Goal: Information Seeking & Learning: Check status

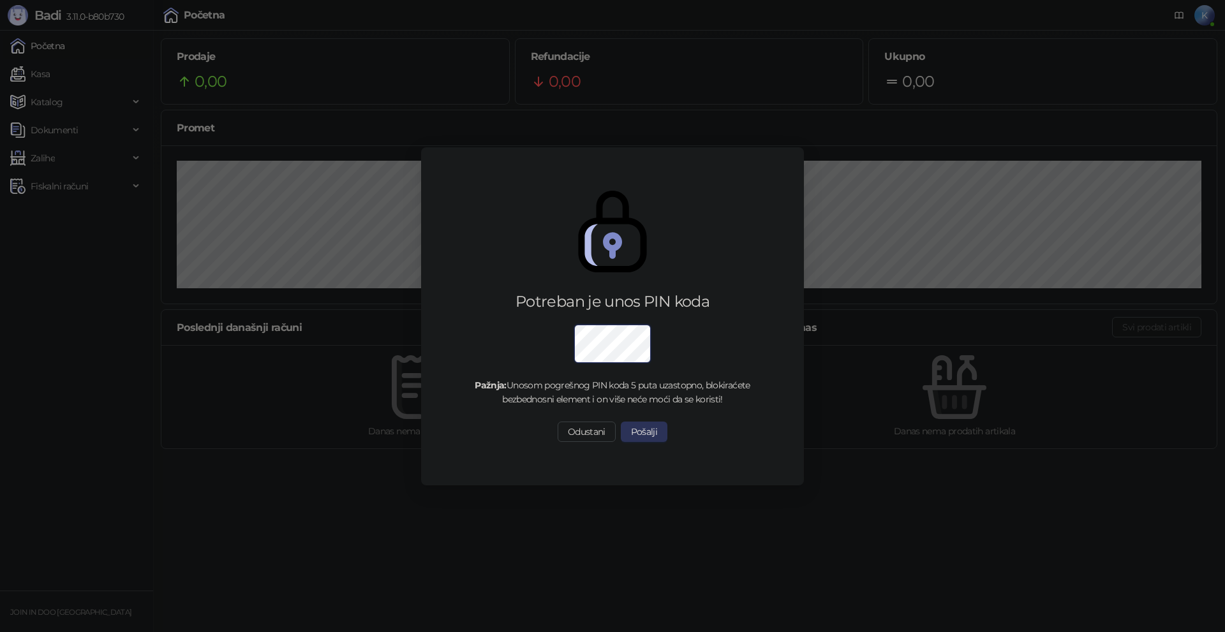
click at [635, 435] on button "Pošalji" at bounding box center [644, 432] width 47 height 20
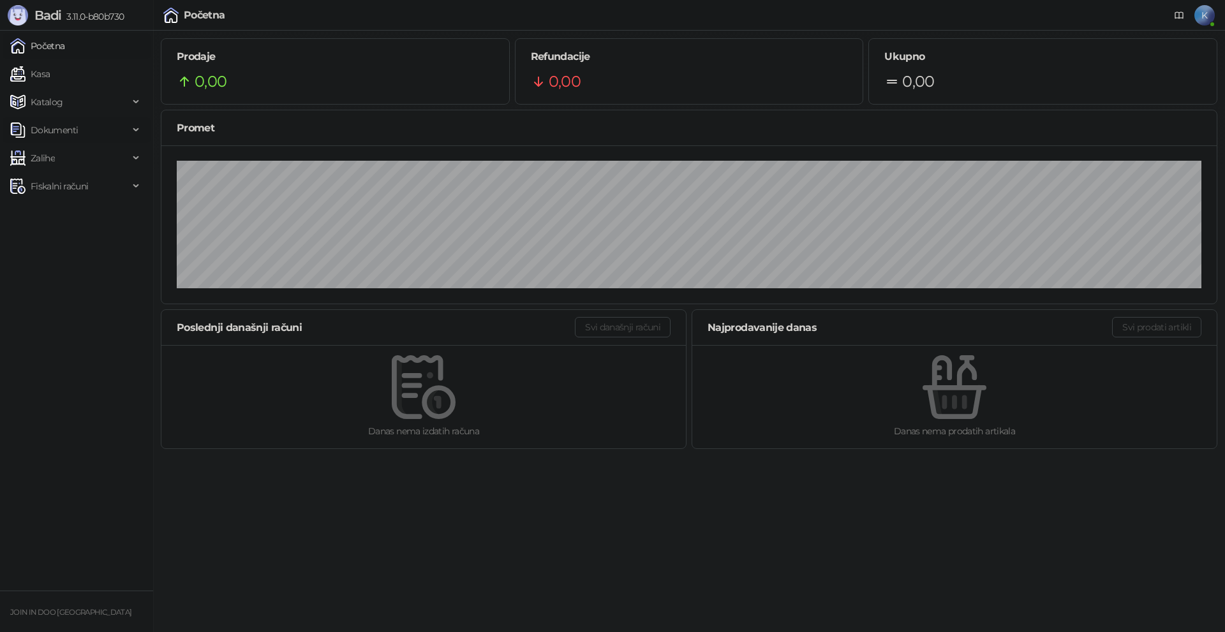
click at [85, 129] on span "Dokumenti" at bounding box center [69, 130] width 119 height 26
click at [78, 157] on link "Ulazni dokumenti" at bounding box center [61, 158] width 93 height 26
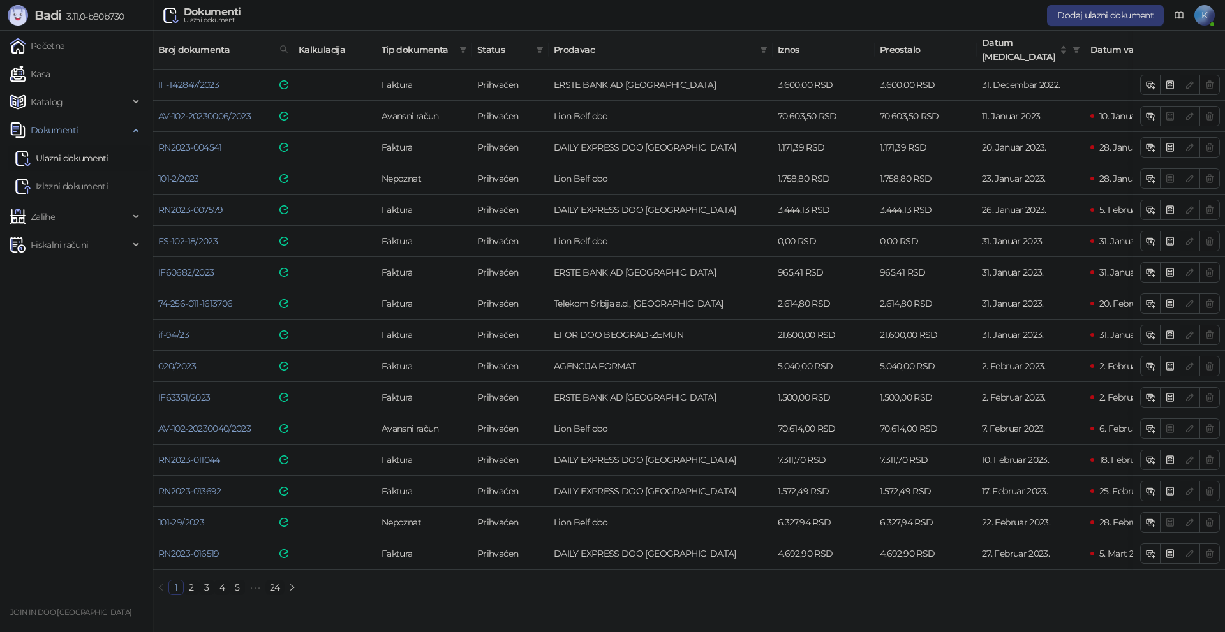
click at [272, 583] on link "24" at bounding box center [275, 588] width 18 height 14
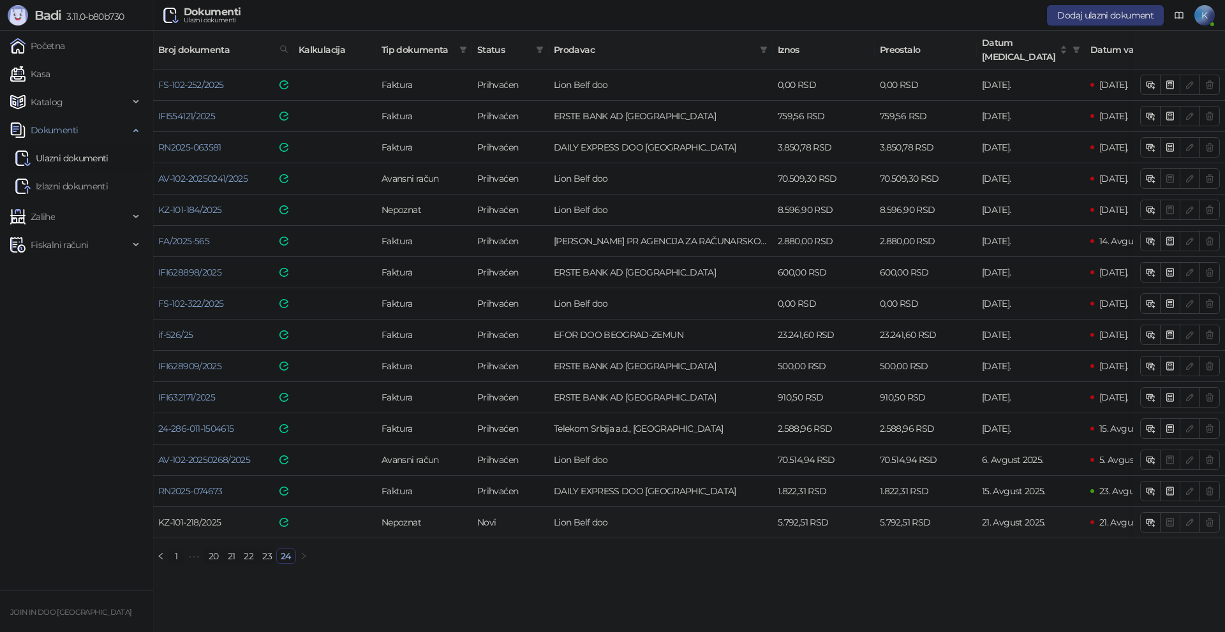
click at [183, 517] on link "KZ-101-218/2025" at bounding box center [189, 522] width 63 height 11
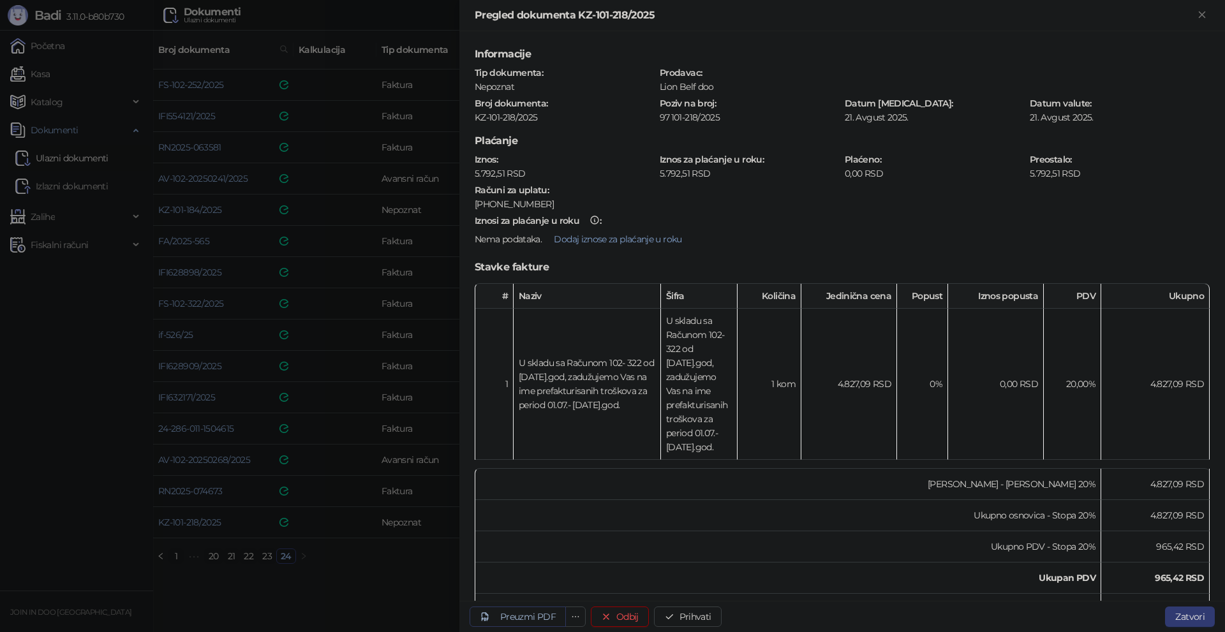
click at [542, 618] on div "Preuzmi PDF" at bounding box center [528, 616] width 56 height 11
click at [702, 614] on button "Prihvati" at bounding box center [688, 617] width 68 height 20
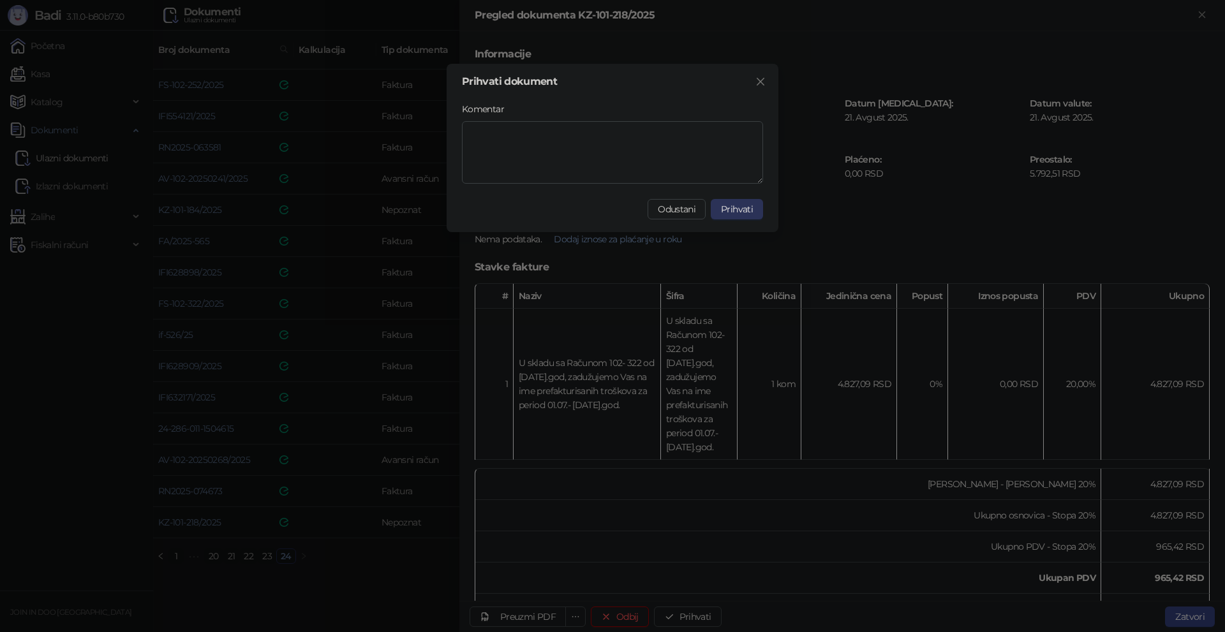
click at [730, 213] on span "Prihvati" at bounding box center [737, 209] width 32 height 11
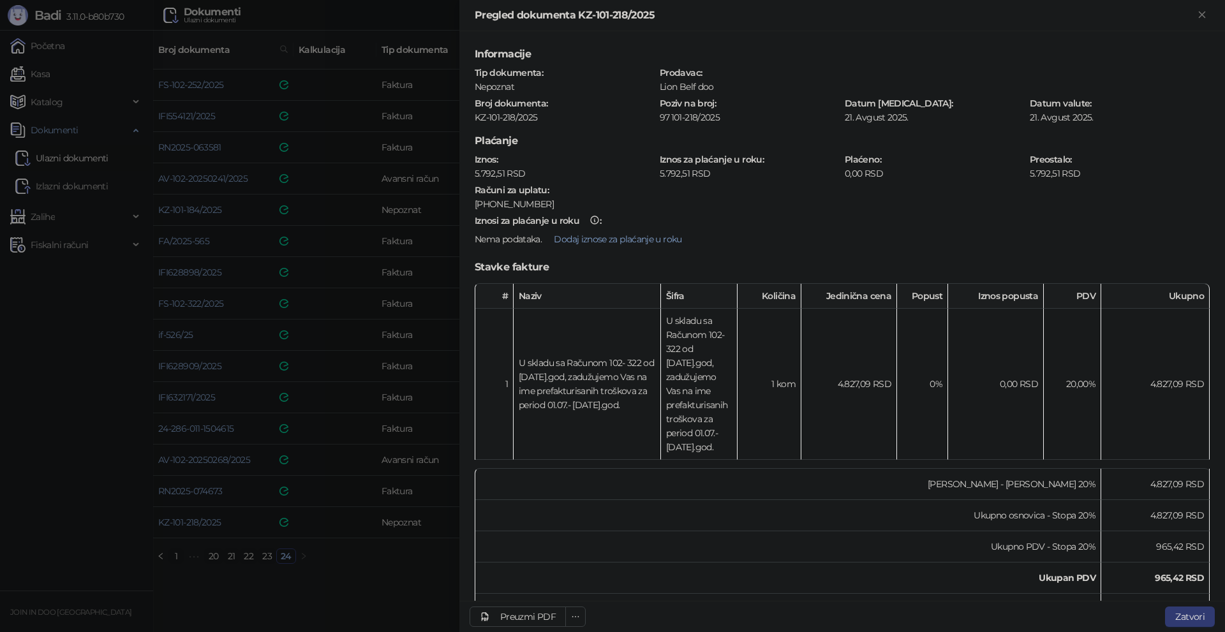
click at [413, 558] on div at bounding box center [612, 316] width 1225 height 632
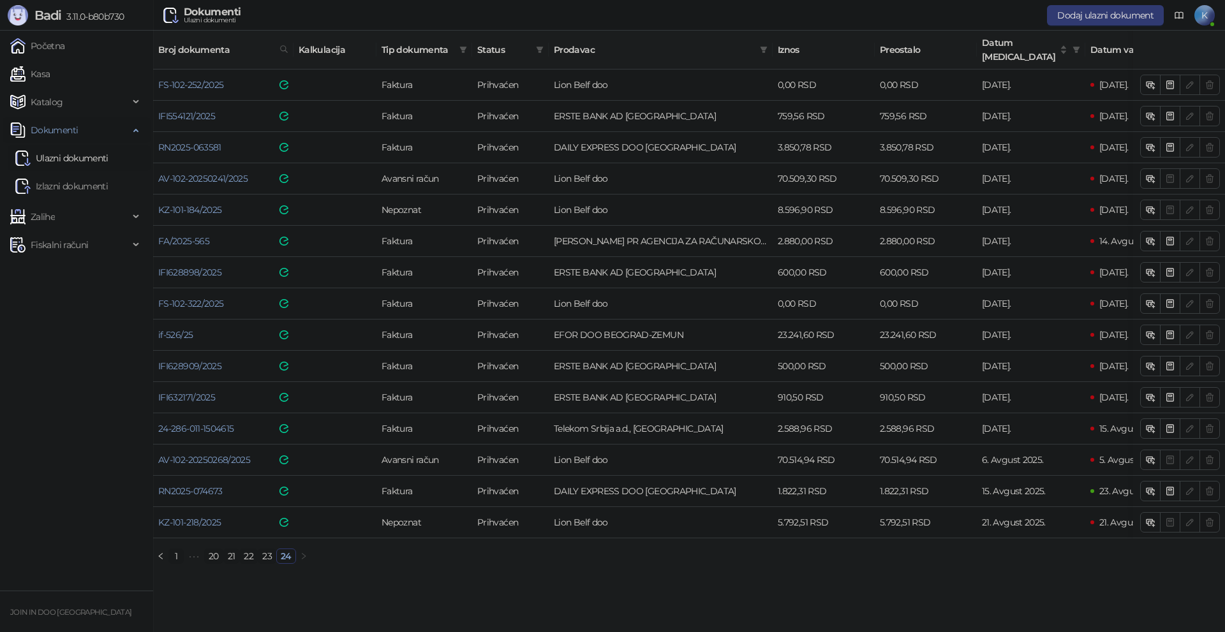
click at [134, 129] on icon at bounding box center [137, 129] width 6 height 0
click at [104, 161] on span "Zalihe" at bounding box center [69, 158] width 119 height 26
click at [60, 330] on link "Stanje zaliha" at bounding box center [50, 327] width 71 height 26
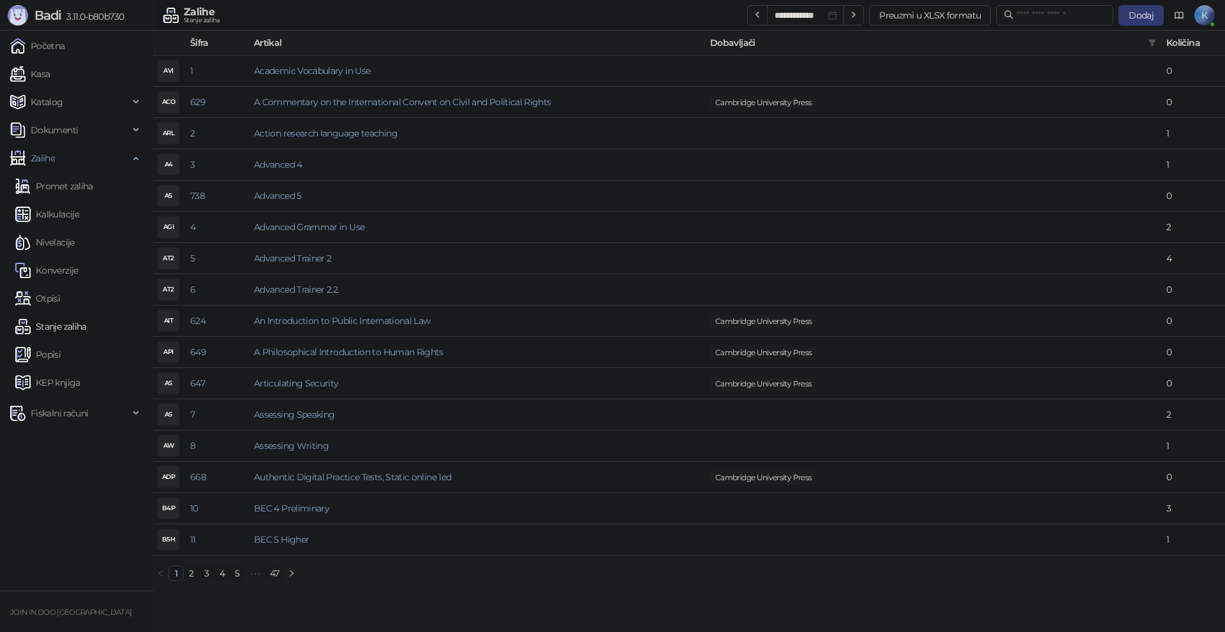
click at [115, 163] on span "Zalihe" at bounding box center [69, 158] width 119 height 26
click at [50, 75] on link "Kasa" at bounding box center [30, 74] width 40 height 26
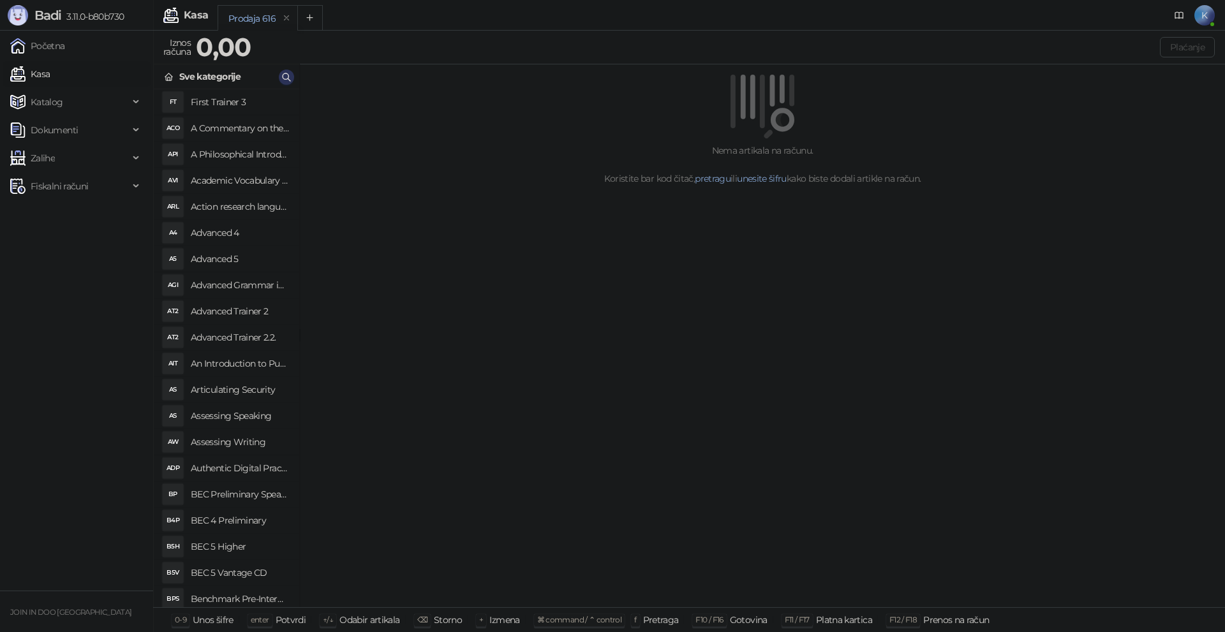
click at [292, 74] on button "button" at bounding box center [286, 77] width 15 height 15
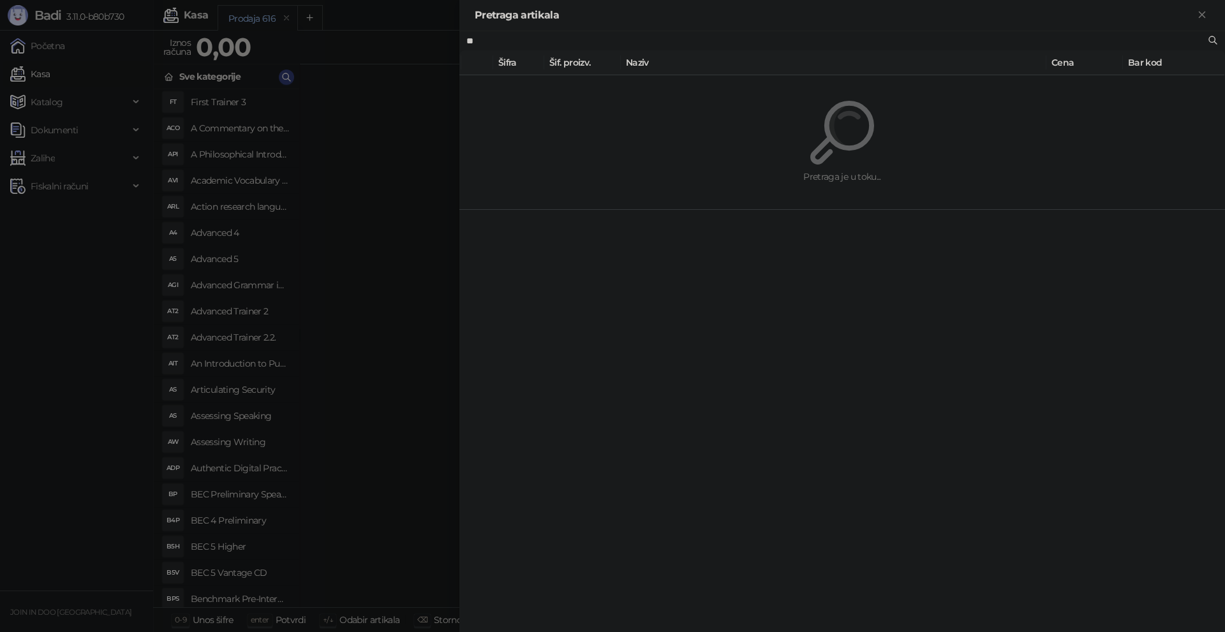
type input "*"
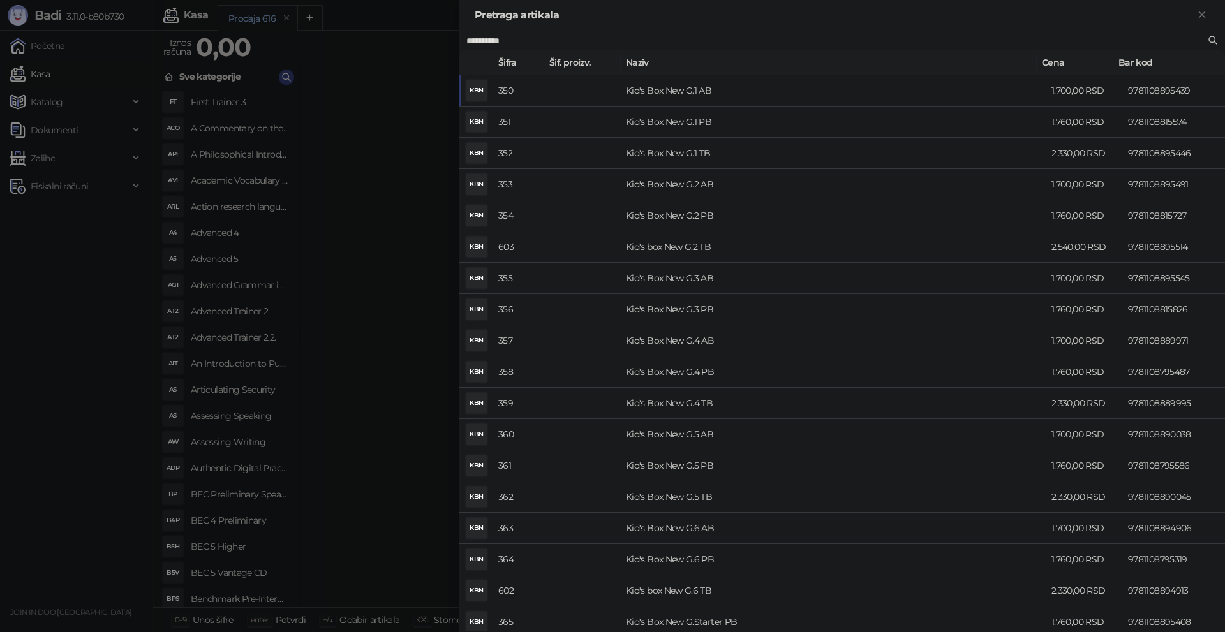
type input "*********"
drag, startPoint x: 189, startPoint y: 221, endPoint x: 256, endPoint y: 186, distance: 75.9
click at [199, 216] on div at bounding box center [612, 316] width 1225 height 632
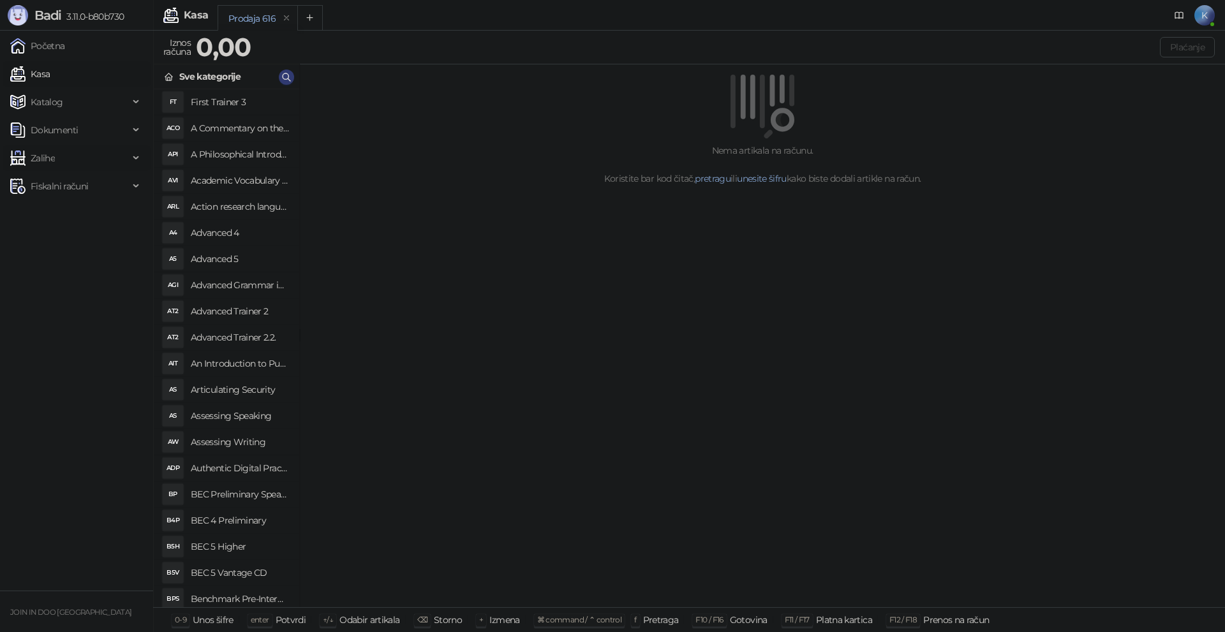
click at [42, 165] on span "Zalihe" at bounding box center [43, 158] width 24 height 26
click at [68, 320] on link "Stanje zaliha" at bounding box center [50, 327] width 71 height 26
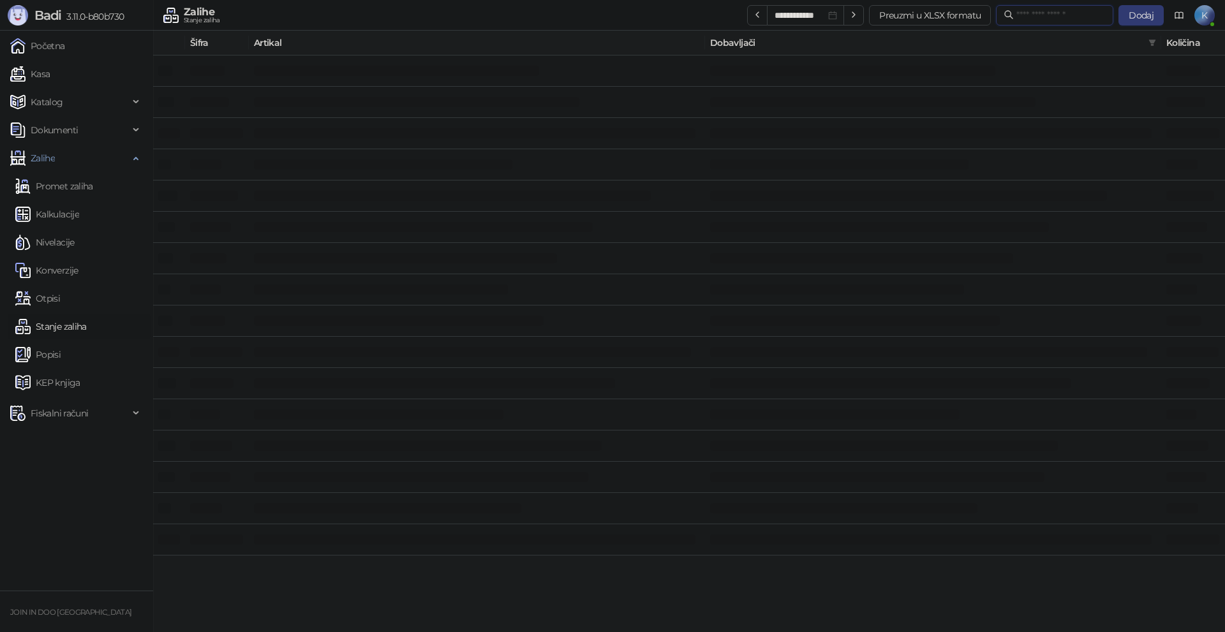
click at [1018, 10] on input "text" at bounding box center [1060, 15] width 89 height 14
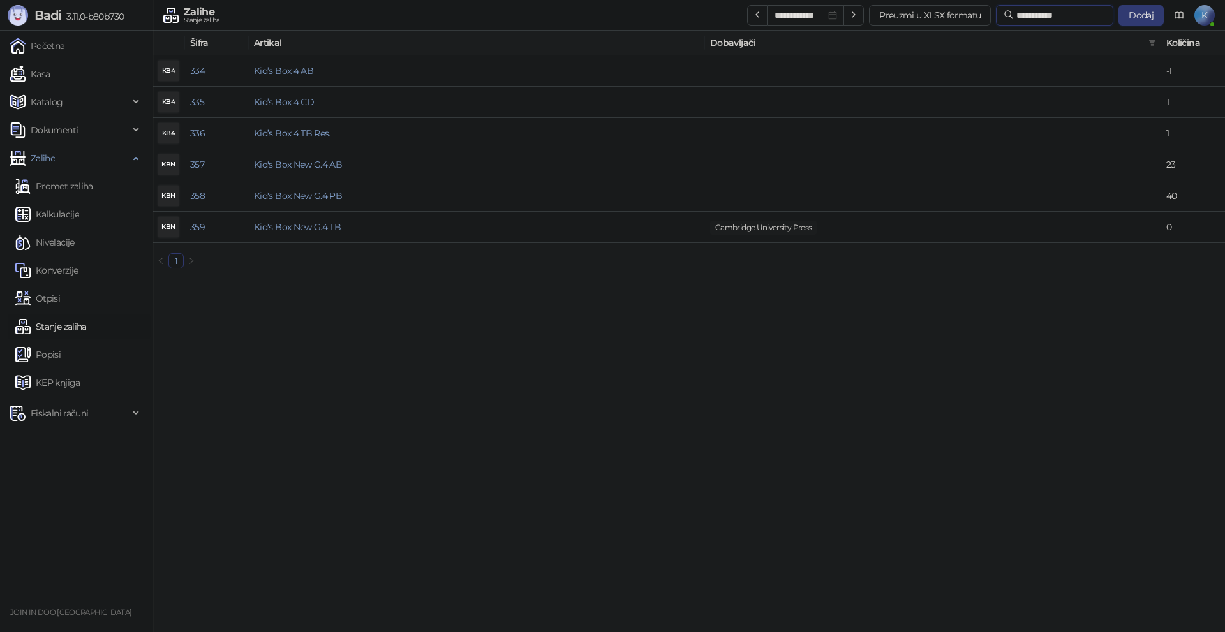
type input "**********"
